Goal: Task Accomplishment & Management: Manage account settings

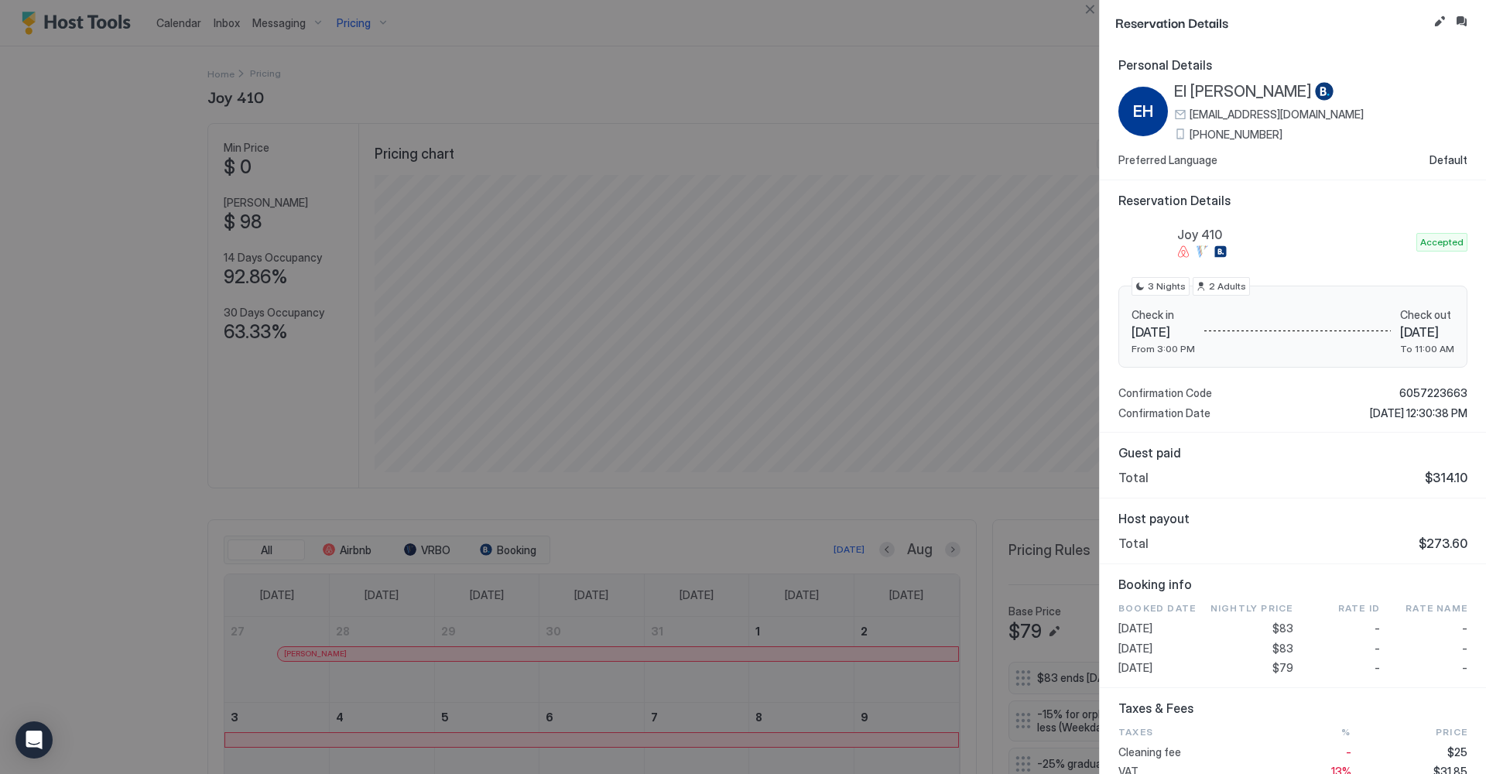
scroll to position [3, 0]
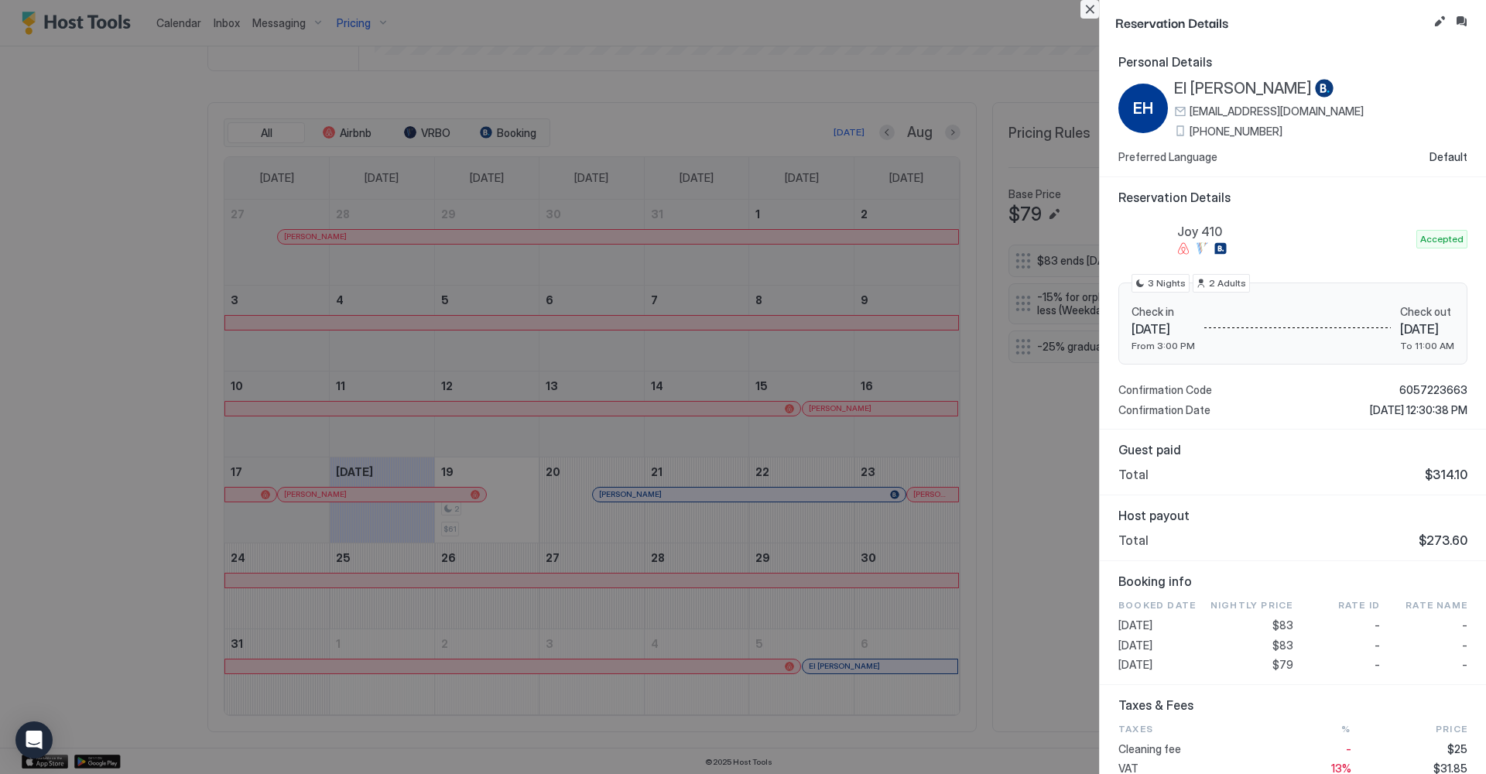
click at [1089, 12] on button "Close" at bounding box center [1089, 9] width 19 height 19
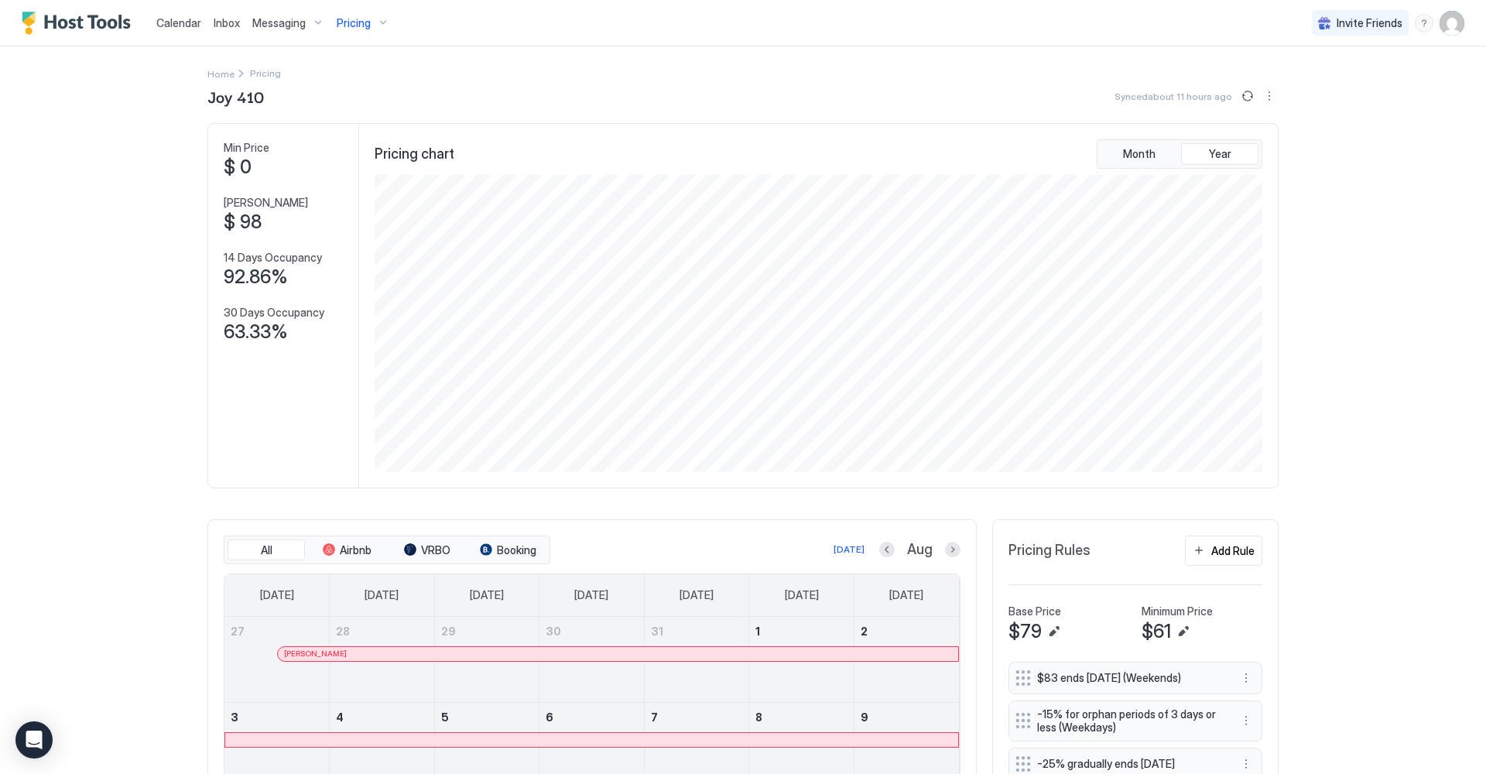
scroll to position [0, 0]
click at [221, 20] on span "Inbox" at bounding box center [227, 22] width 26 height 13
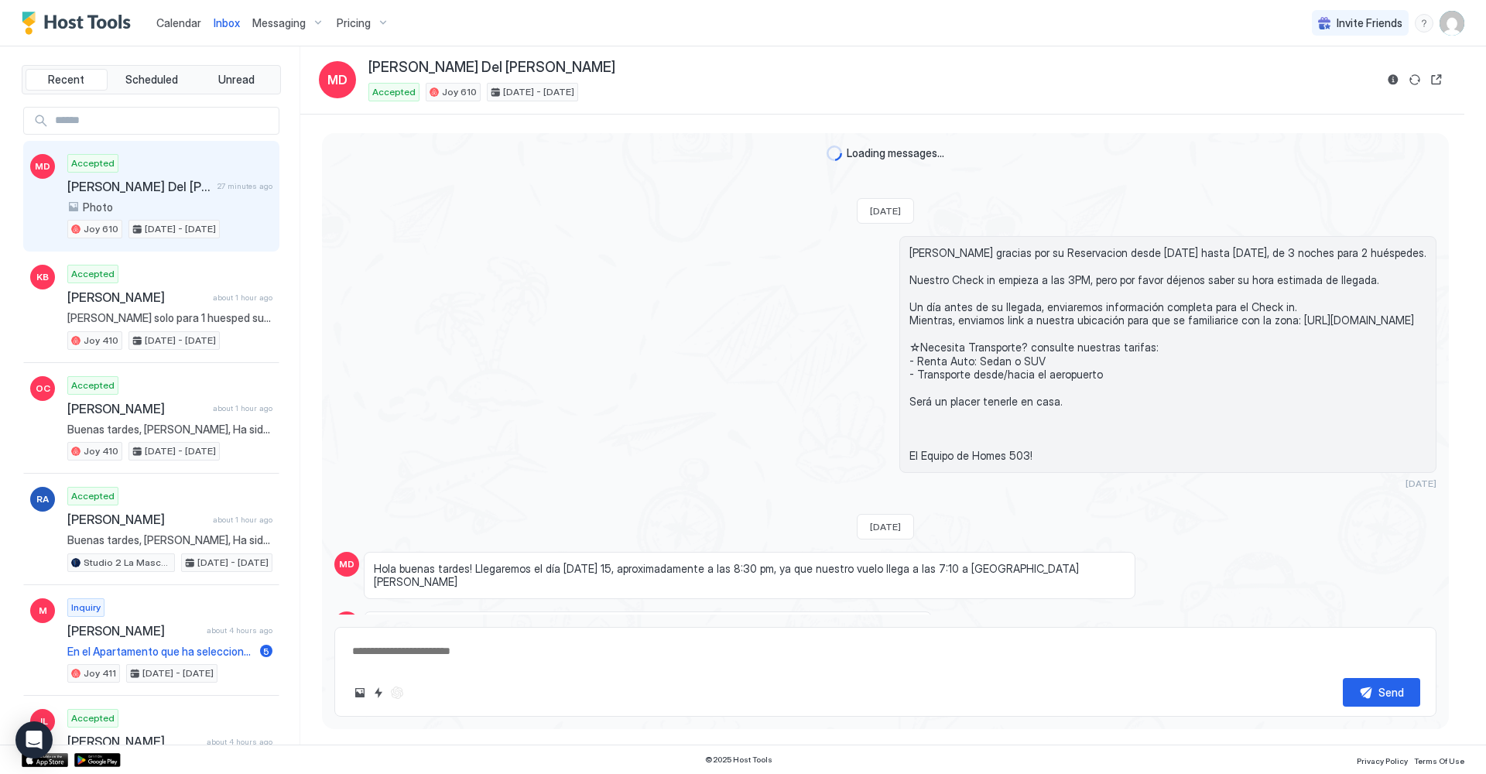
scroll to position [2439, 0]
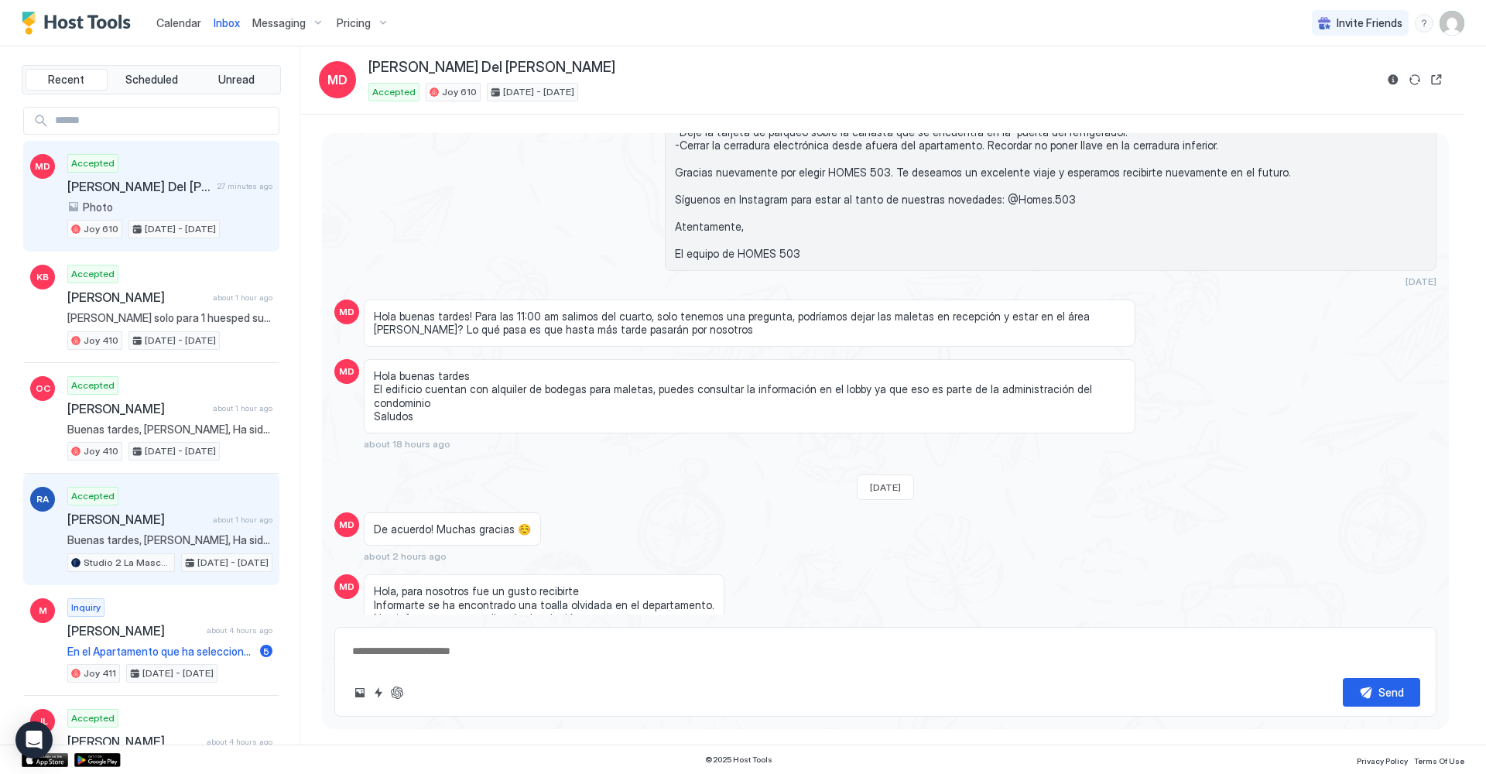
click at [214, 520] on div "[PERSON_NAME] about 1 hour ago" at bounding box center [169, 518] width 205 height 15
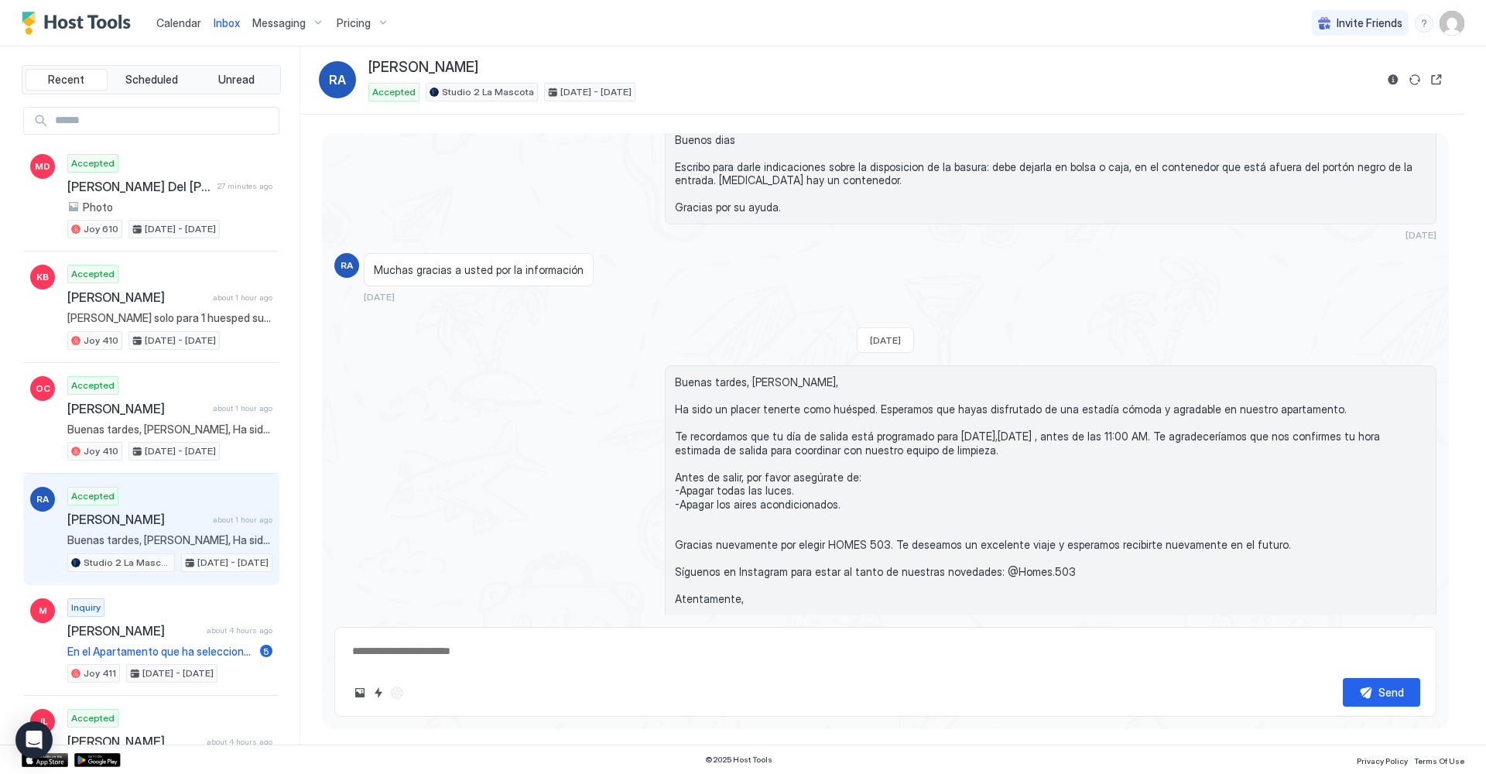
scroll to position [2946, 0]
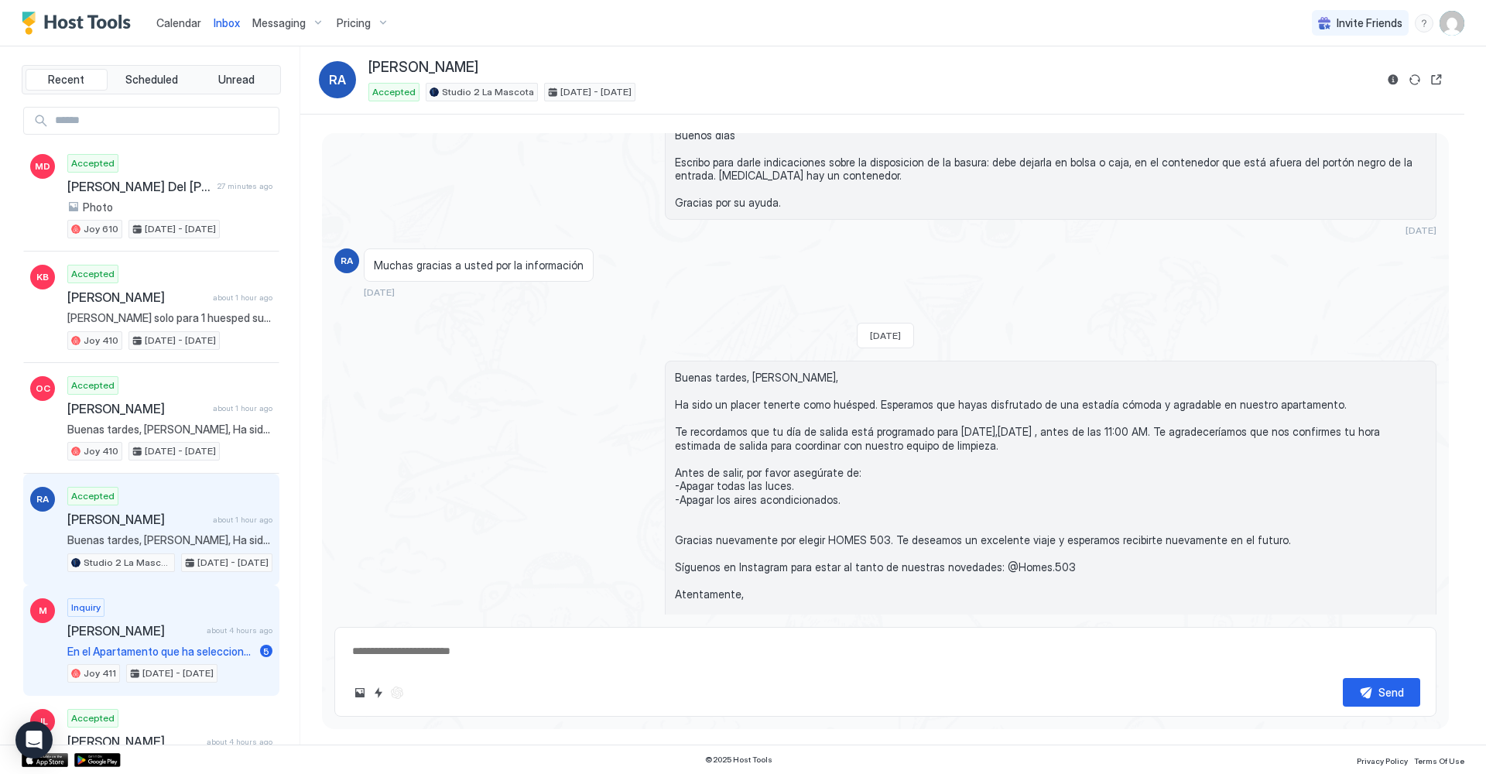
click at [139, 623] on span "[PERSON_NAME]" at bounding box center [133, 630] width 133 height 15
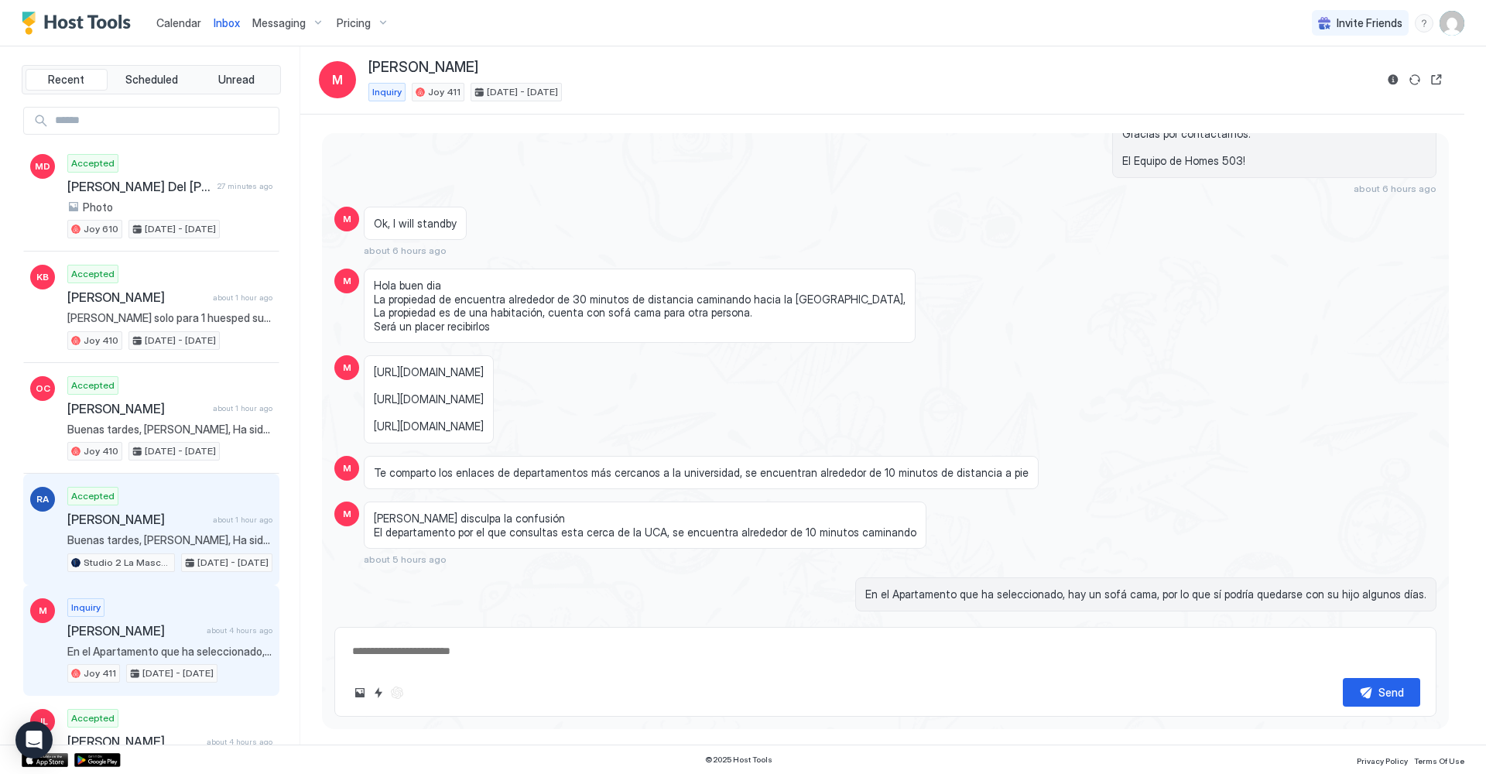
click at [163, 512] on span "[PERSON_NAME]" at bounding box center [136, 518] width 139 height 15
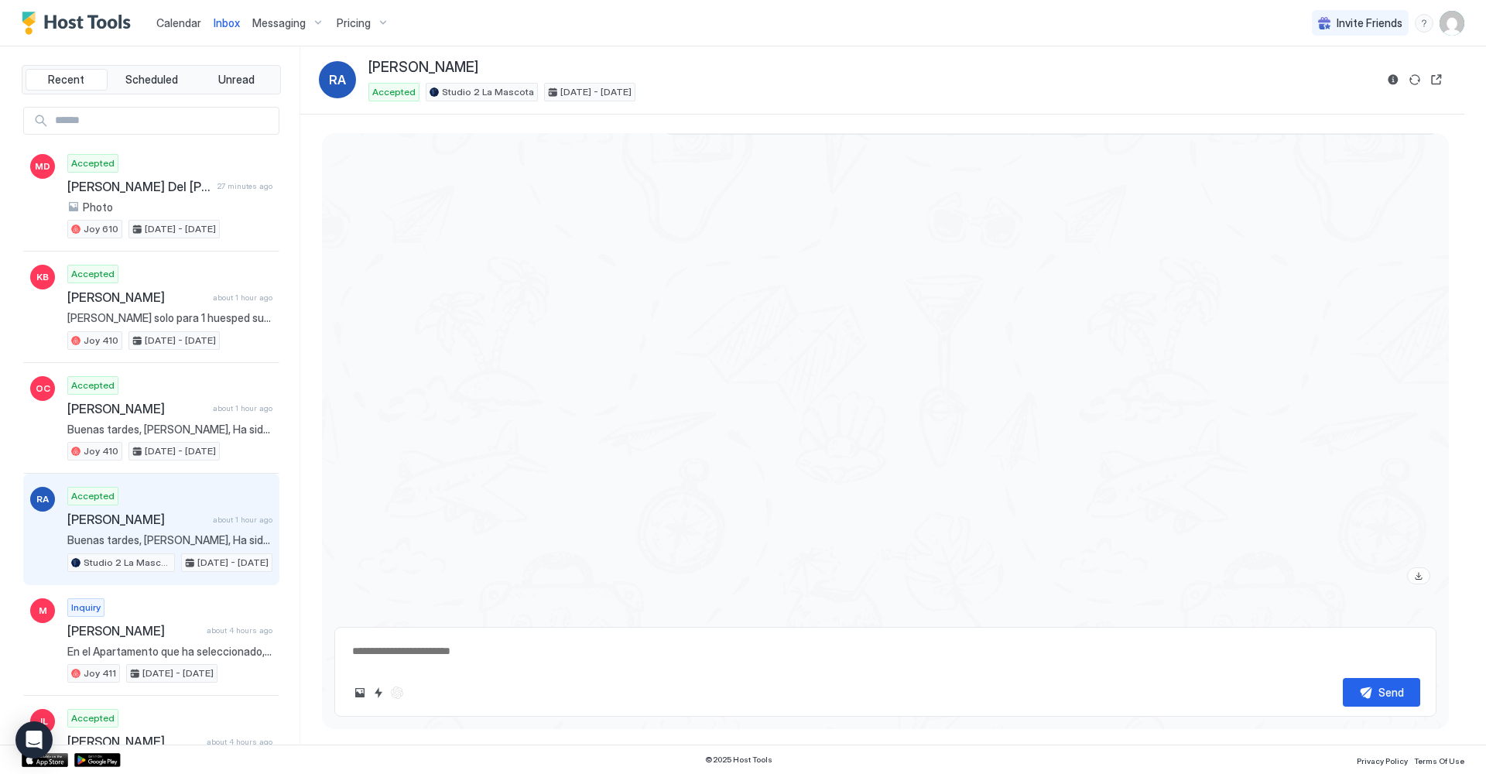
scroll to position [2946, 0]
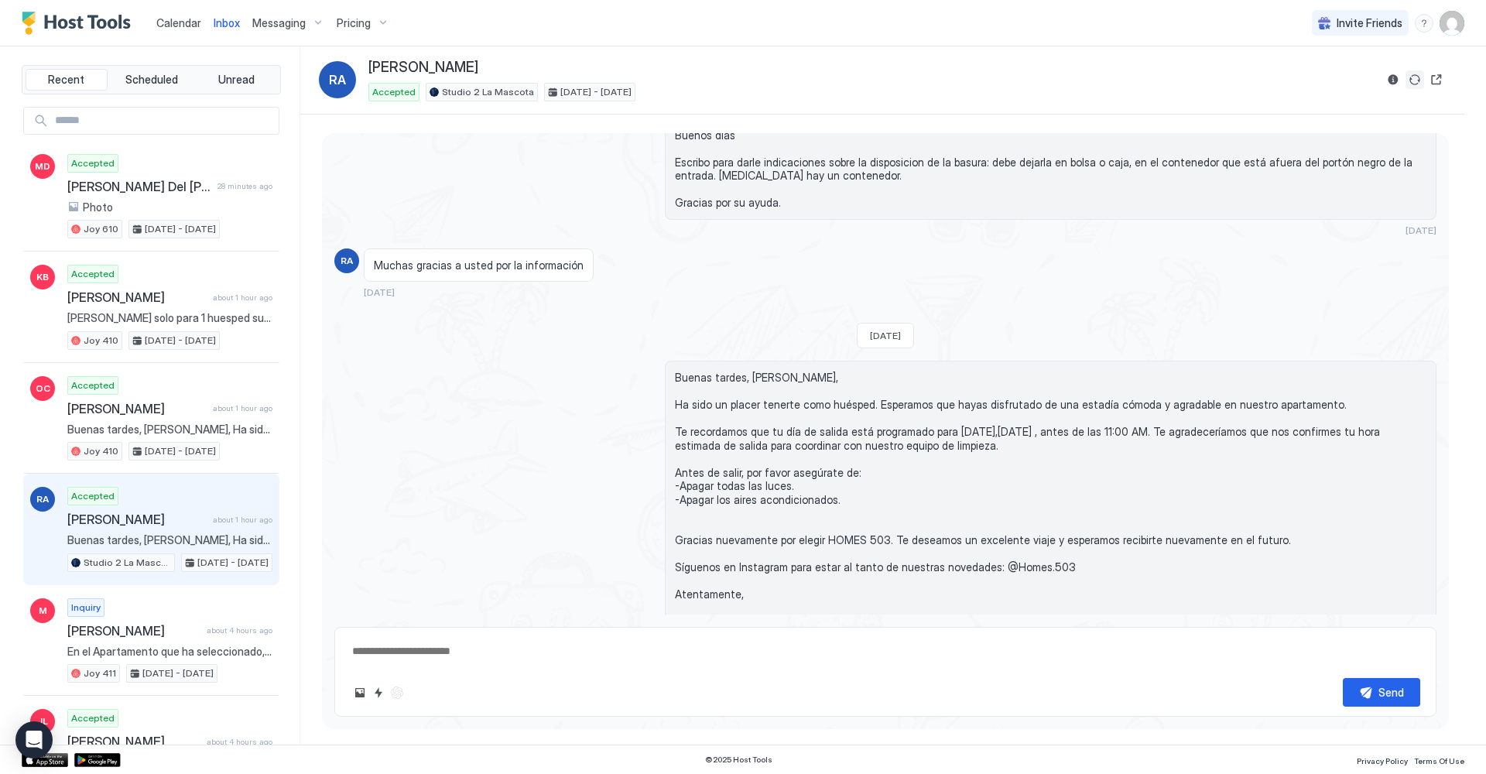
click at [1409, 80] on button "Sync reservation" at bounding box center [1414, 79] width 19 height 19
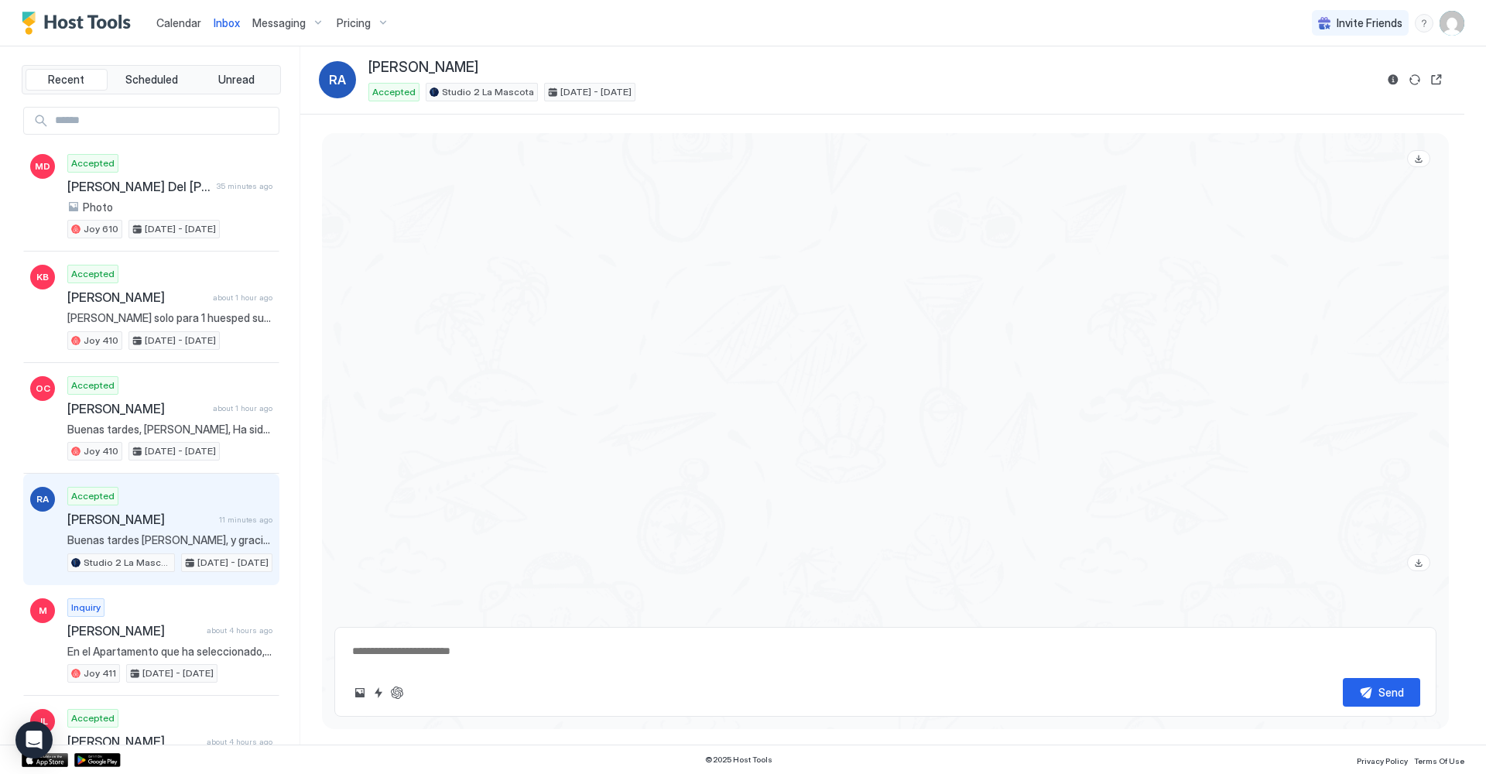
scroll to position [1947, 0]
click at [175, 26] on span "Calendar" at bounding box center [178, 22] width 45 height 13
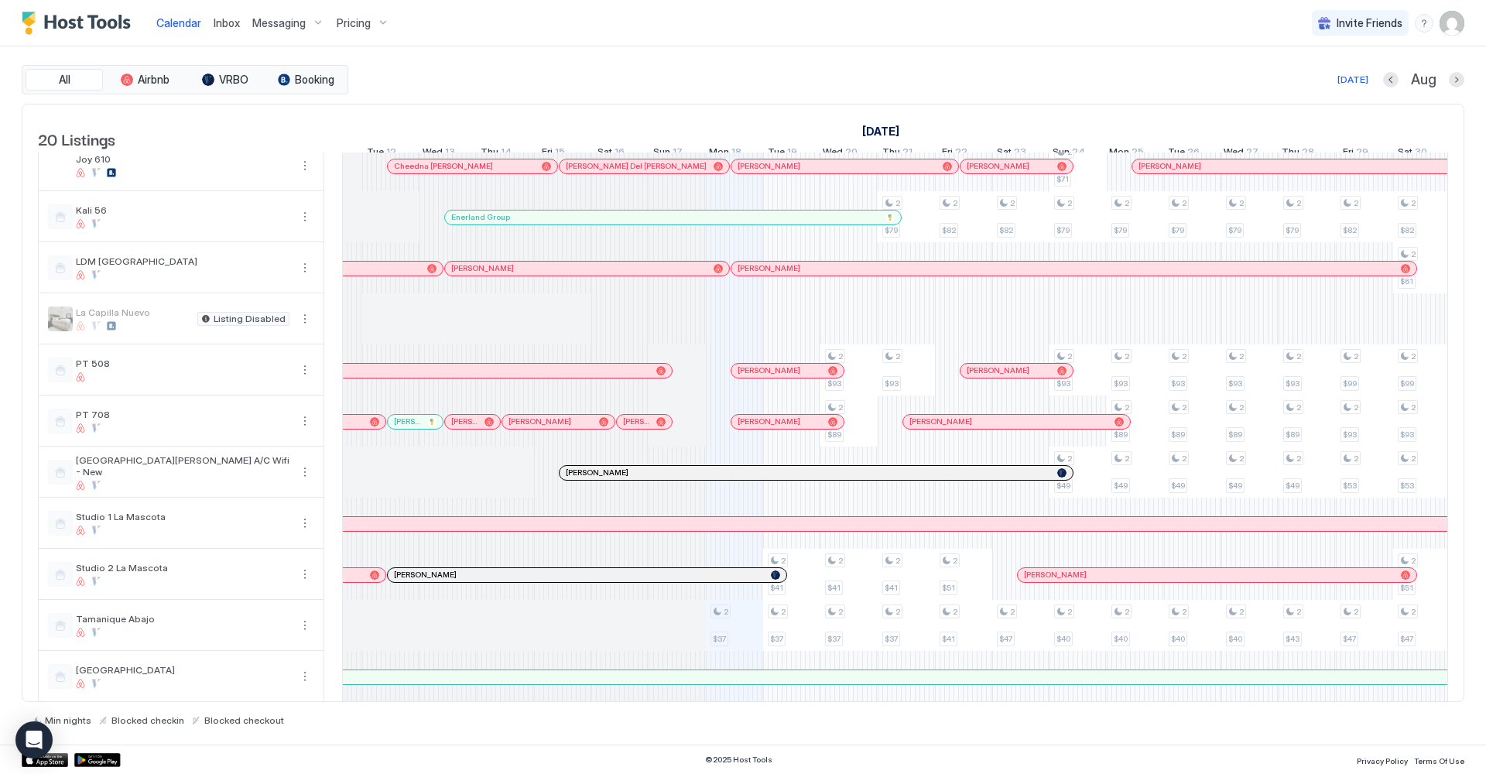
scroll to position [0, 459]
